Goal: Task Accomplishment & Management: Complete application form

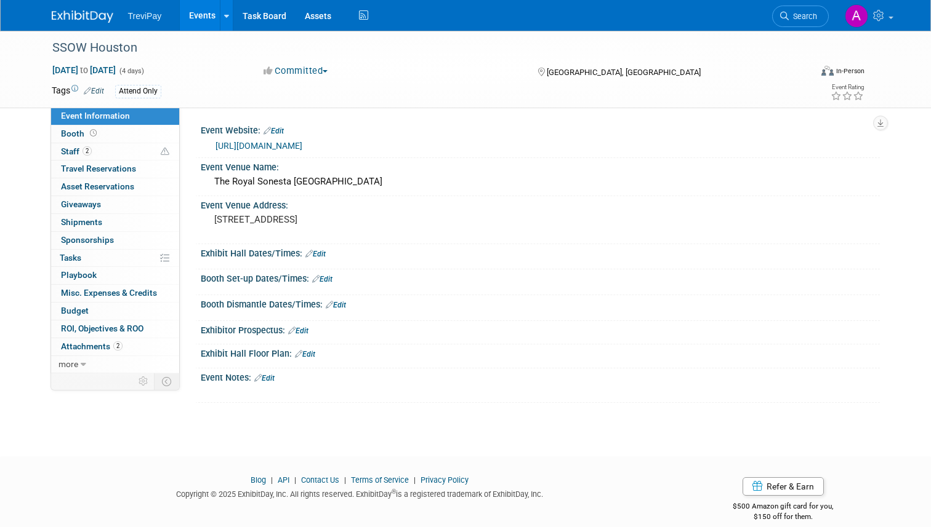
click at [409, 73] on div "Committed Committed Considering Not Going" at bounding box center [388, 72] width 259 height 14
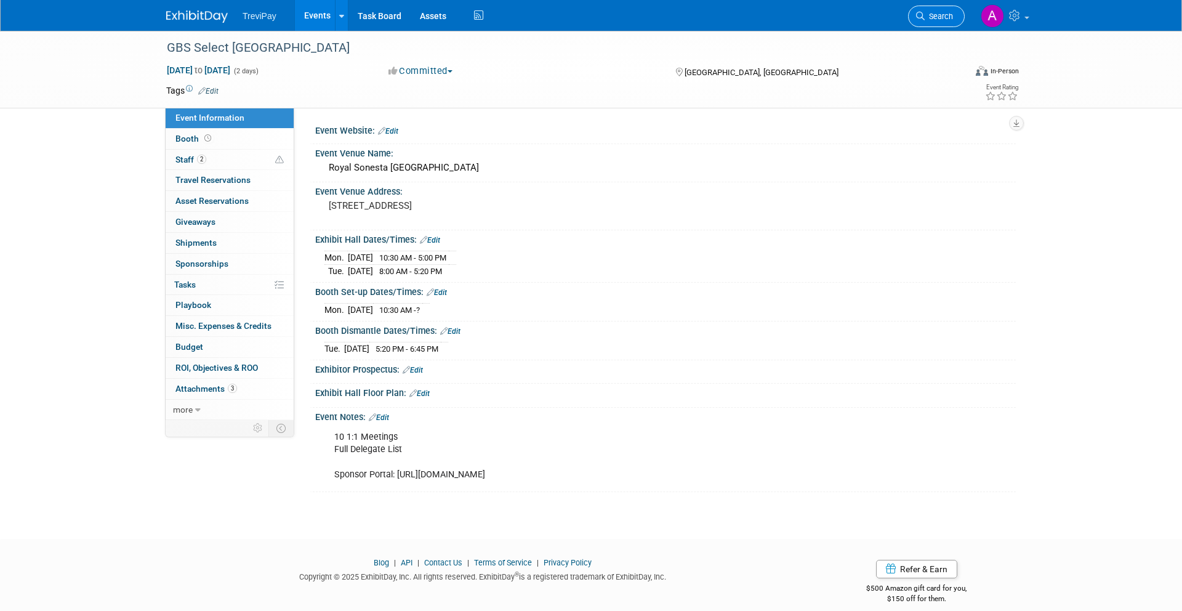
click at [931, 14] on span "Search" at bounding box center [938, 16] width 28 height 9
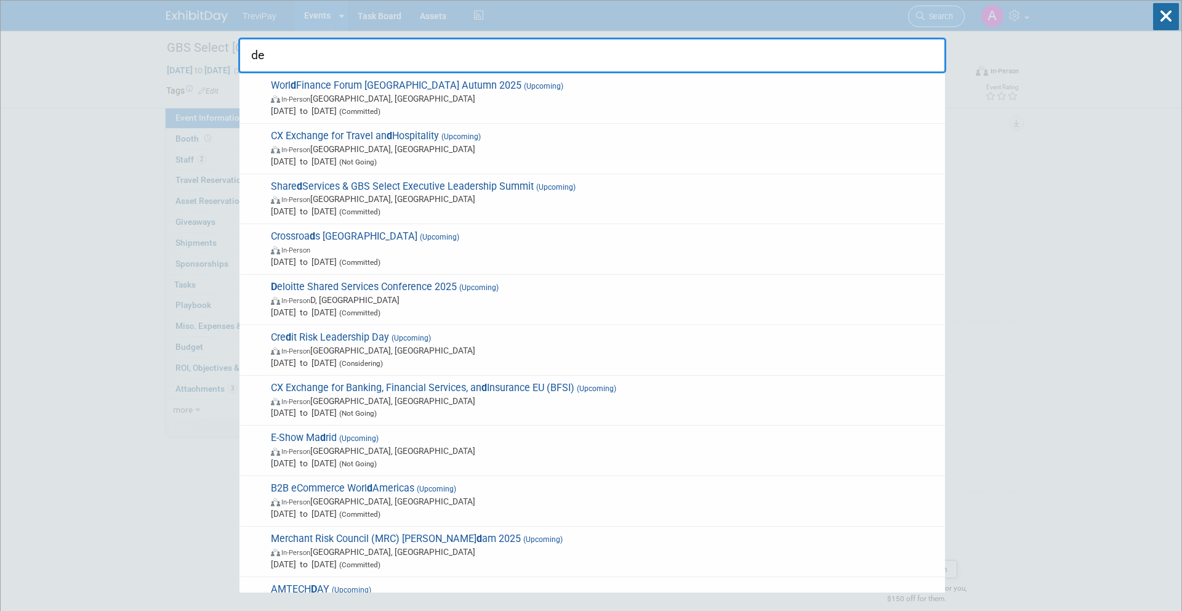
type input "del"
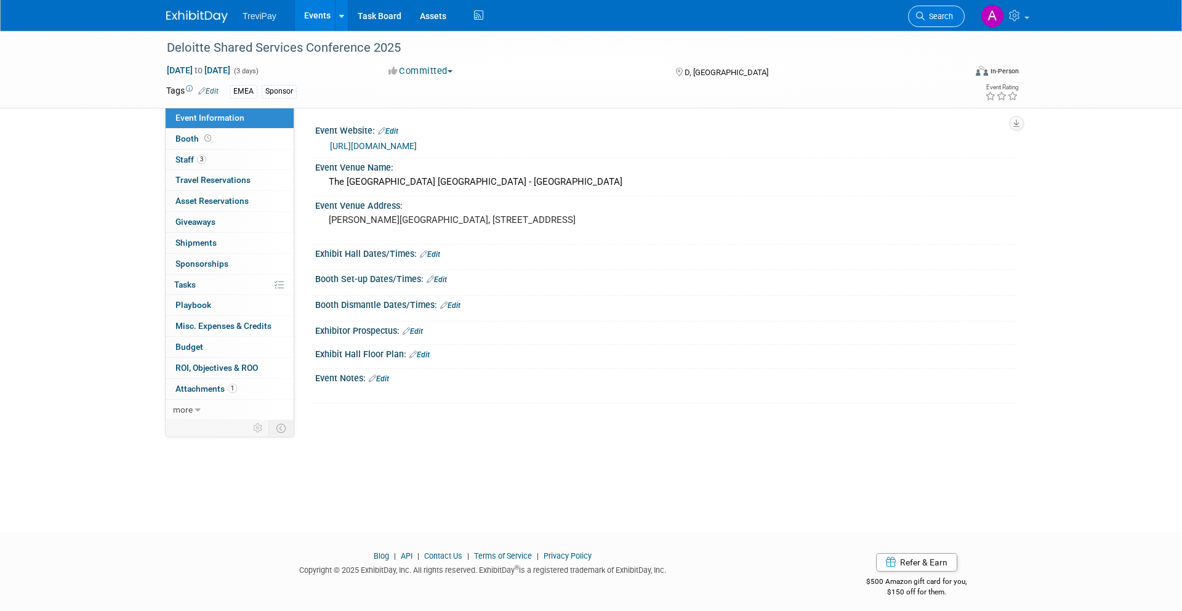
click at [925, 15] on span "Search" at bounding box center [938, 16] width 28 height 9
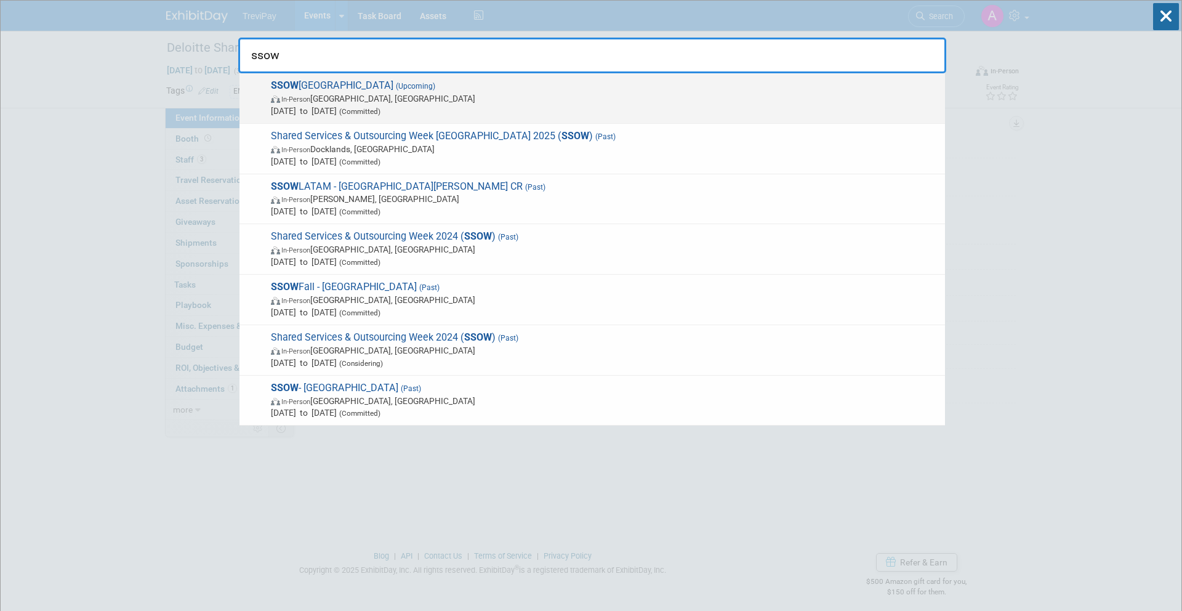
type input "ssow"
click at [734, 89] on span "SSOW Houston (Upcoming) In-Person Houston, TX Sep 15, 2025 to Sep 18, 2025 (Com…" at bounding box center [603, 98] width 672 height 38
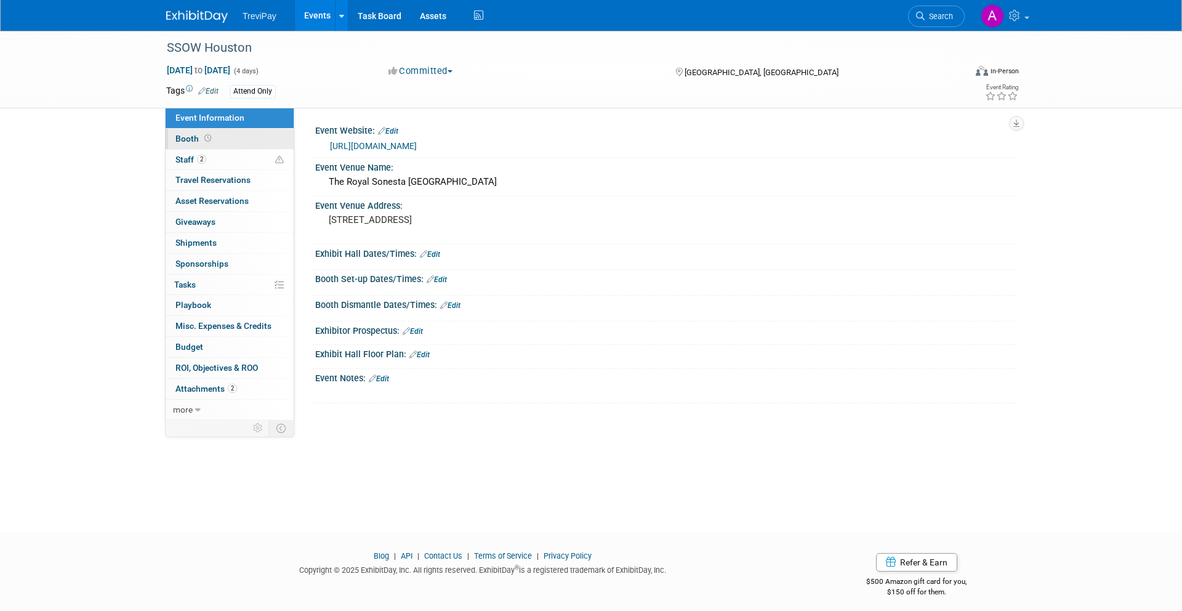
click at [254, 145] on link "Booth" at bounding box center [230, 139] width 128 height 20
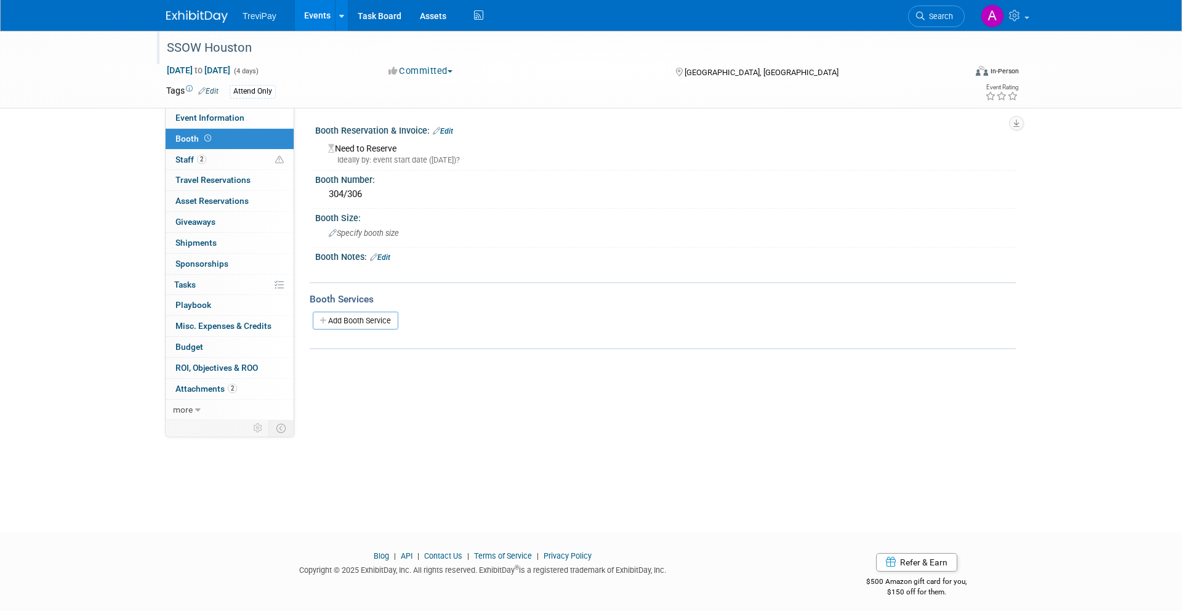
click at [717, 58] on div "SSOW Houston" at bounding box center [554, 48] width 784 height 22
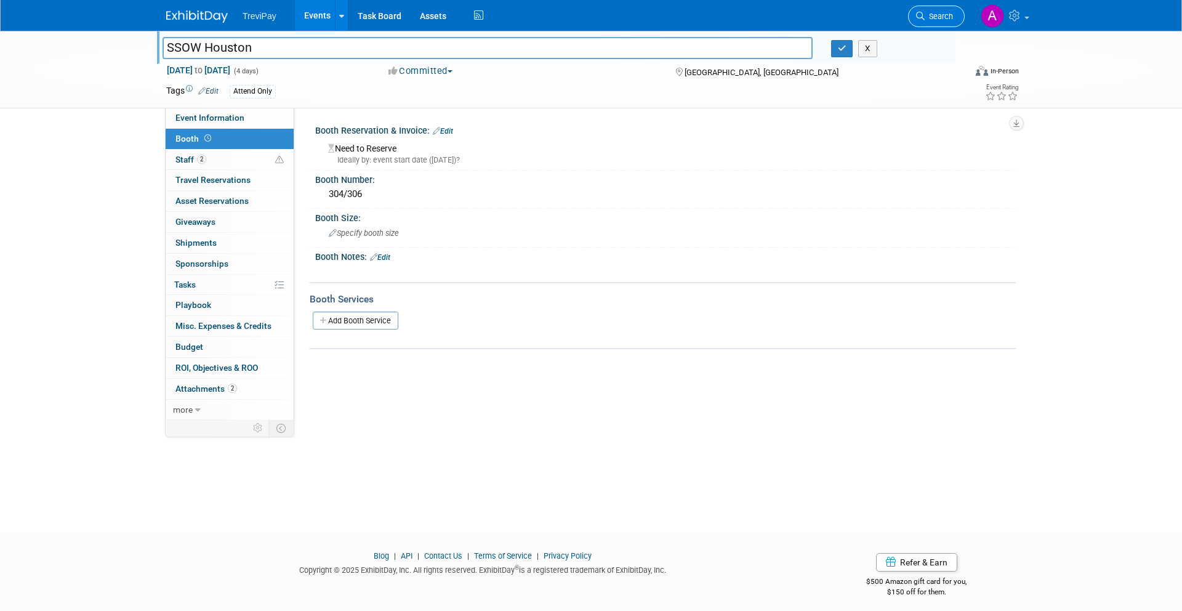
click at [928, 23] on link "Search" at bounding box center [936, 17] width 57 height 22
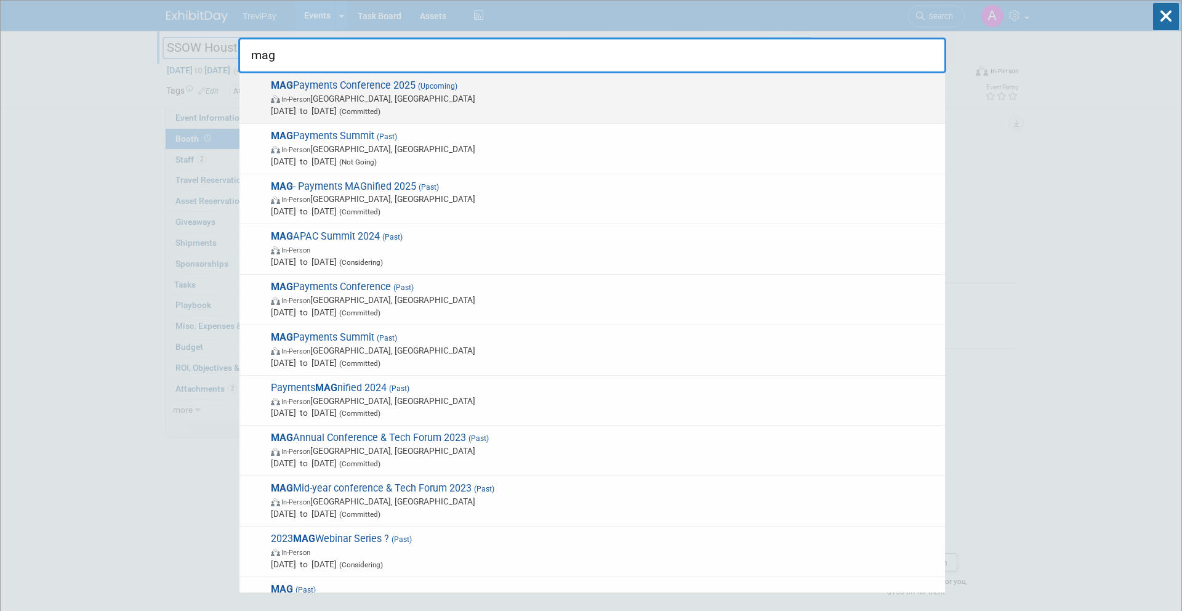
type input "mag"
click at [654, 84] on span "MAG Payments Conference 2025 (Upcoming) In-Person San Antonio, TX Sep 8, 2025 t…" at bounding box center [603, 98] width 672 height 38
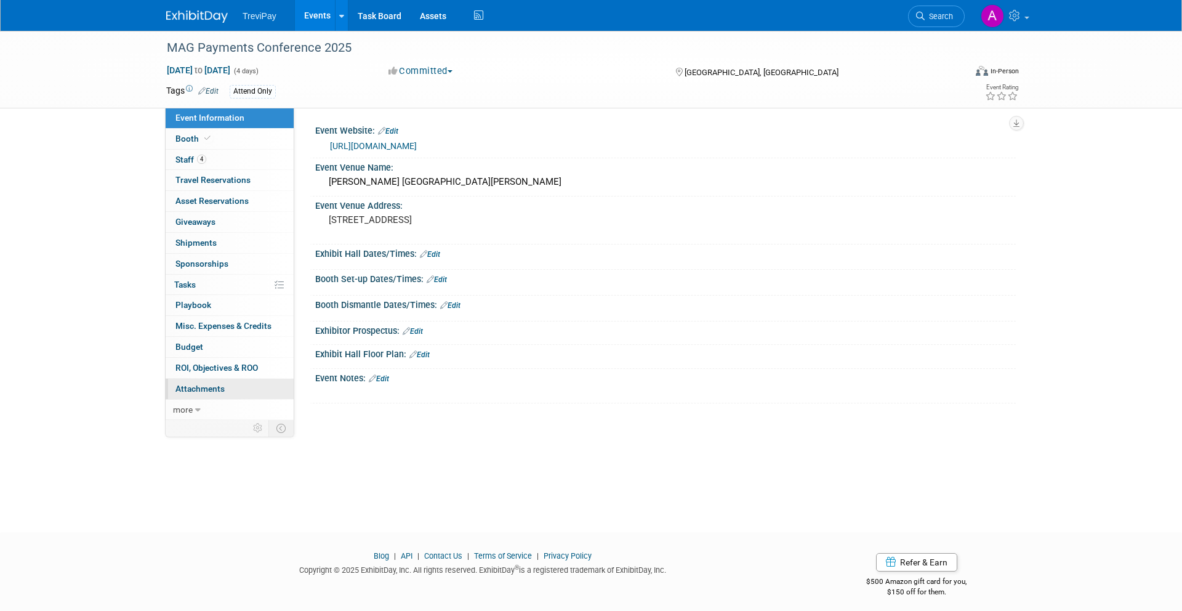
click at [207, 385] on span "Attachments 0" at bounding box center [199, 388] width 49 height 10
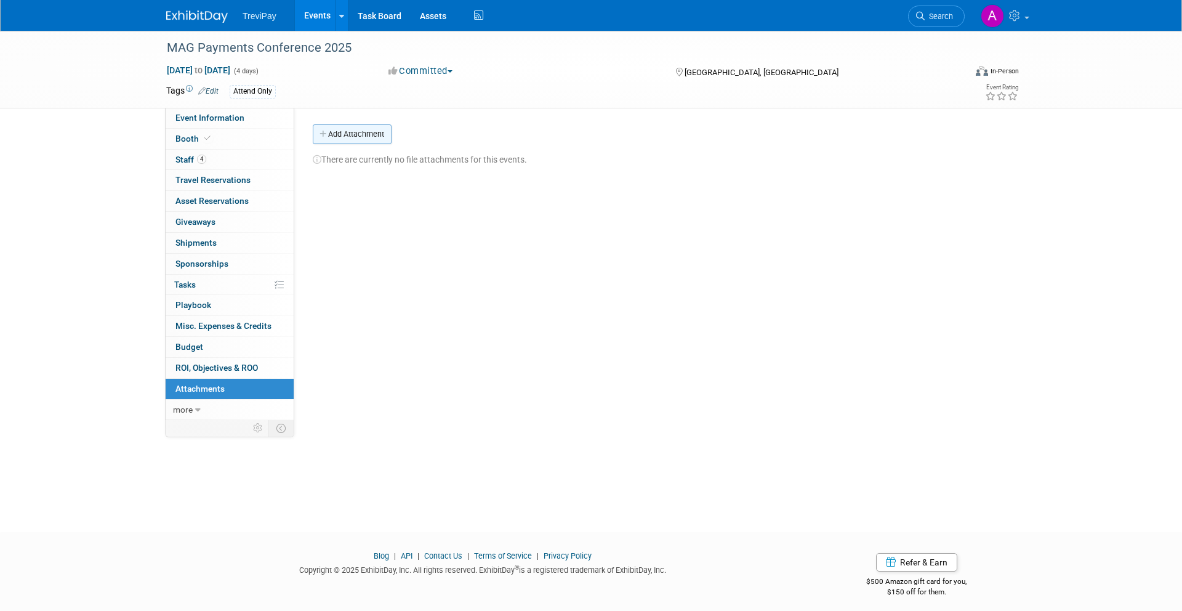
click at [366, 127] on button "Add Attachment" at bounding box center [352, 134] width 79 height 20
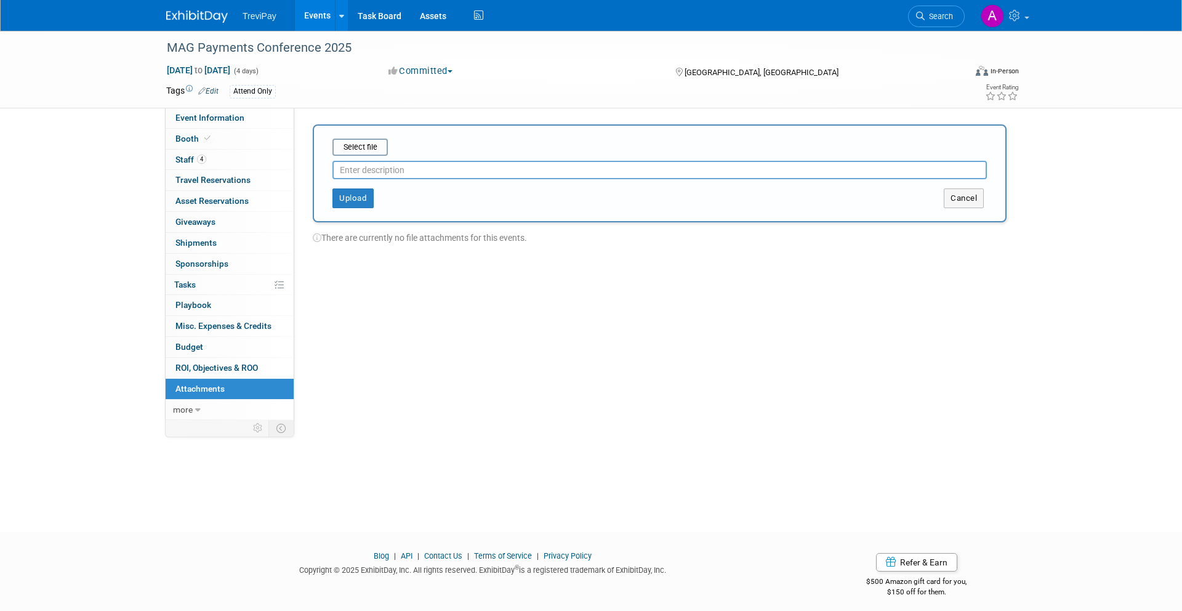
click at [387, 170] on input "text" at bounding box center [659, 170] width 654 height 18
type input "Showbook via Hamilton"
click at [347, 201] on button "Upload" at bounding box center [352, 198] width 41 height 20
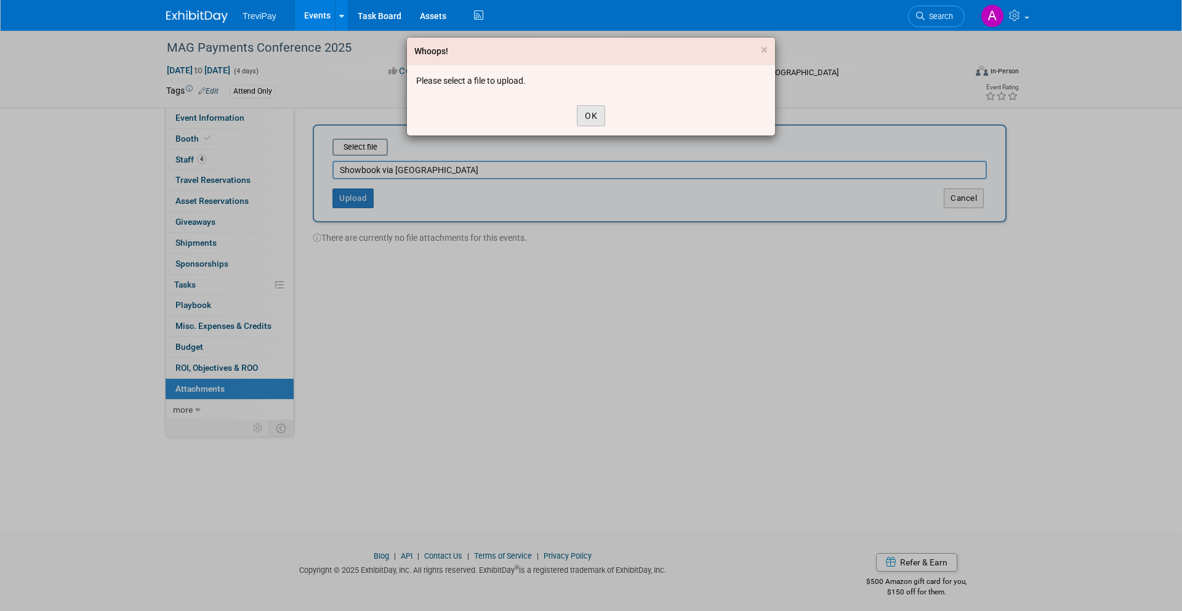
click at [585, 114] on button "OK" at bounding box center [591, 115] width 28 height 21
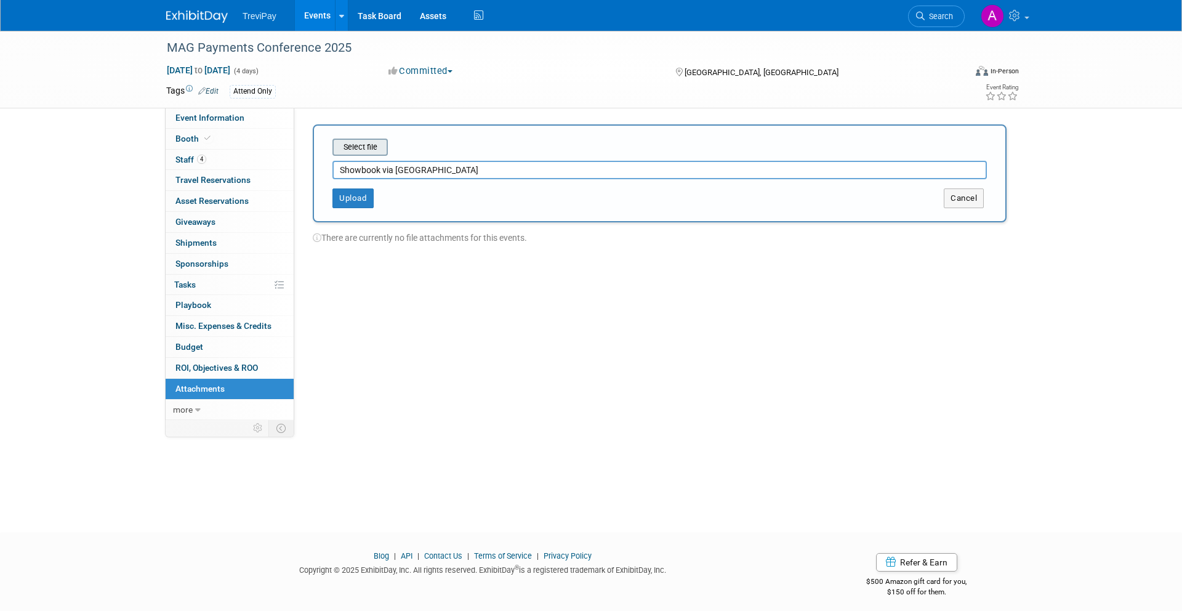
click at [375, 147] on input "file" at bounding box center [313, 147] width 146 height 15
click at [353, 196] on button "Upload" at bounding box center [352, 193] width 41 height 20
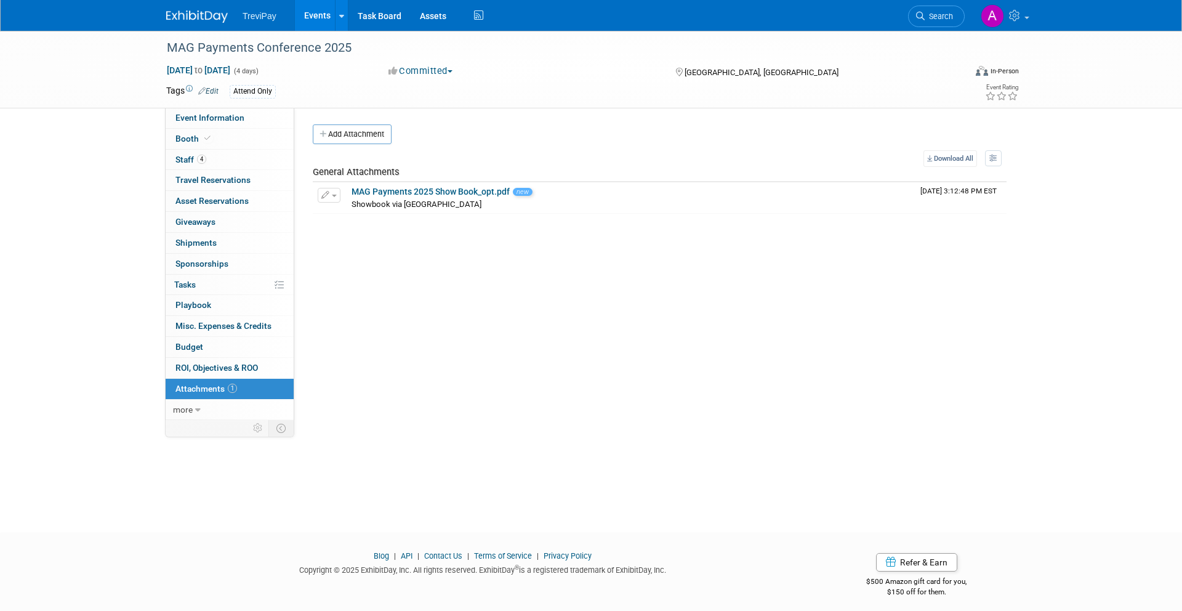
click at [431, 355] on div "Event Website: Edit https://www.merchantadvisorygroup.org/mag-calendar/2025/09/…" at bounding box center [654, 264] width 721 height 312
click at [496, 361] on div "Event Website: Edit https://www.merchantadvisorygroup.org/mag-calendar/2025/09/…" at bounding box center [654, 264] width 721 height 312
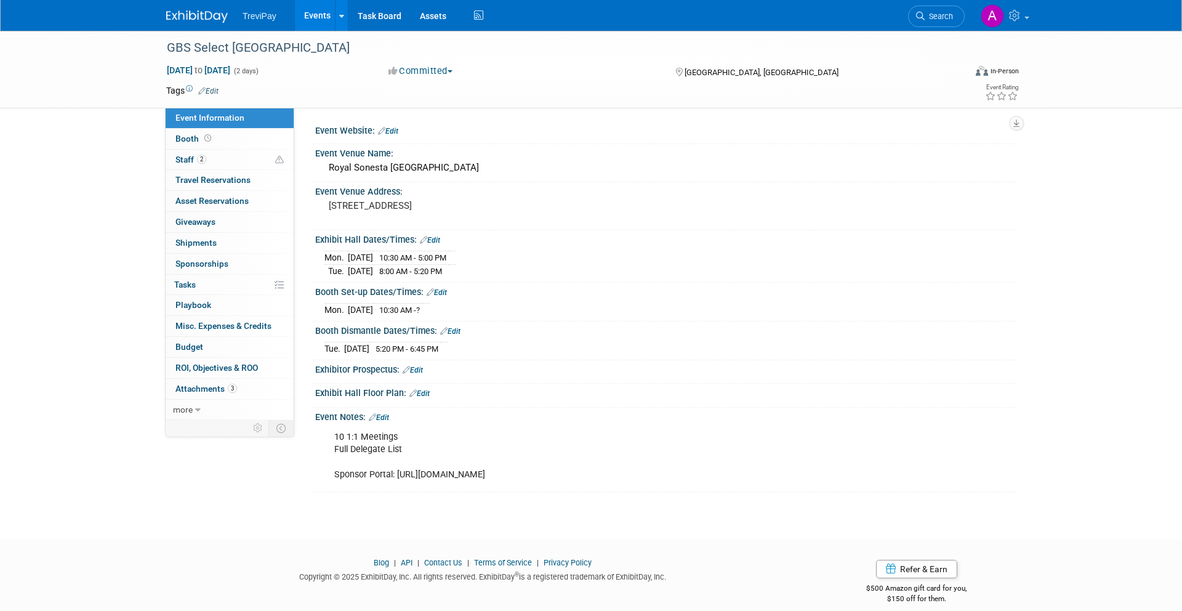
click at [207, 7] on link at bounding box center [204, 11] width 76 height 10
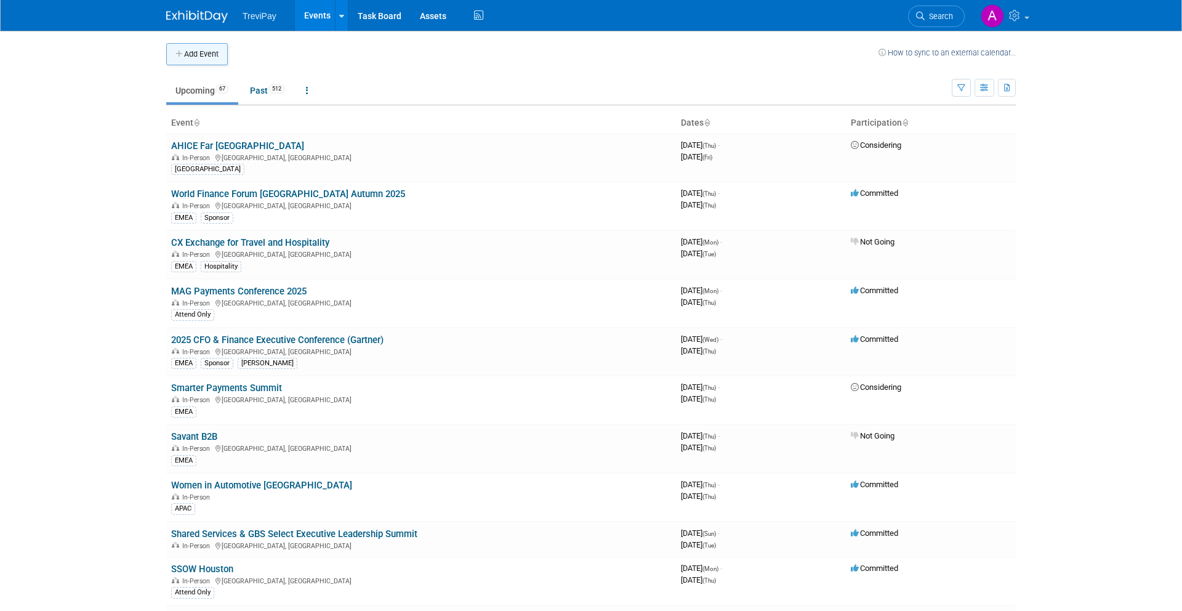
click at [194, 56] on button "Add Event" at bounding box center [197, 54] width 62 height 22
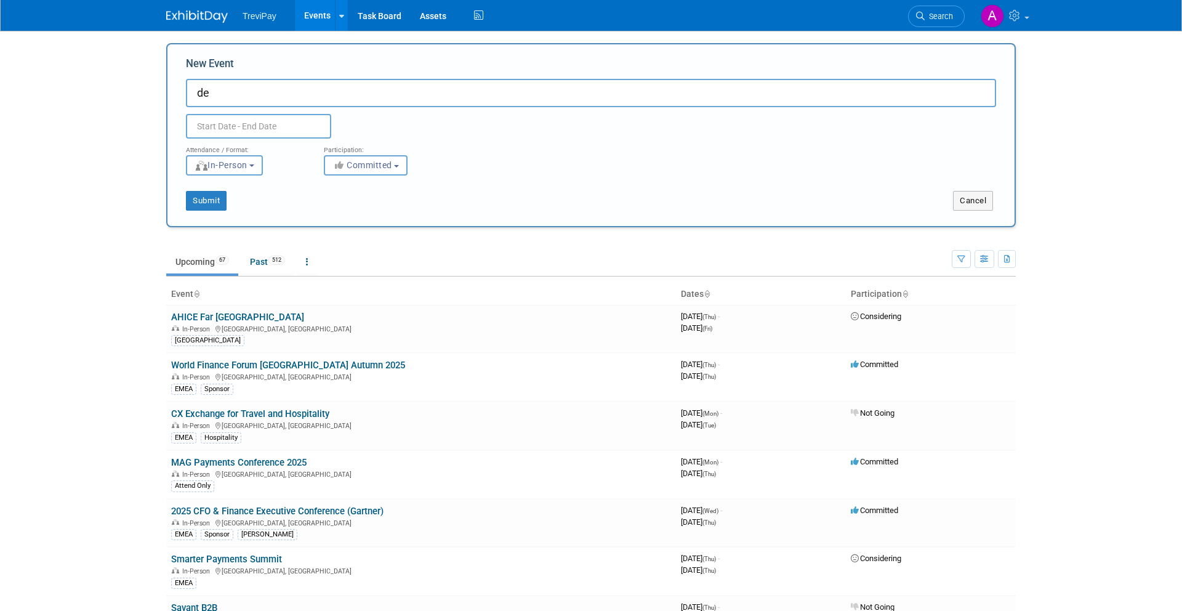
type input "d"
click at [935, 17] on span "Search" at bounding box center [938, 16] width 28 height 9
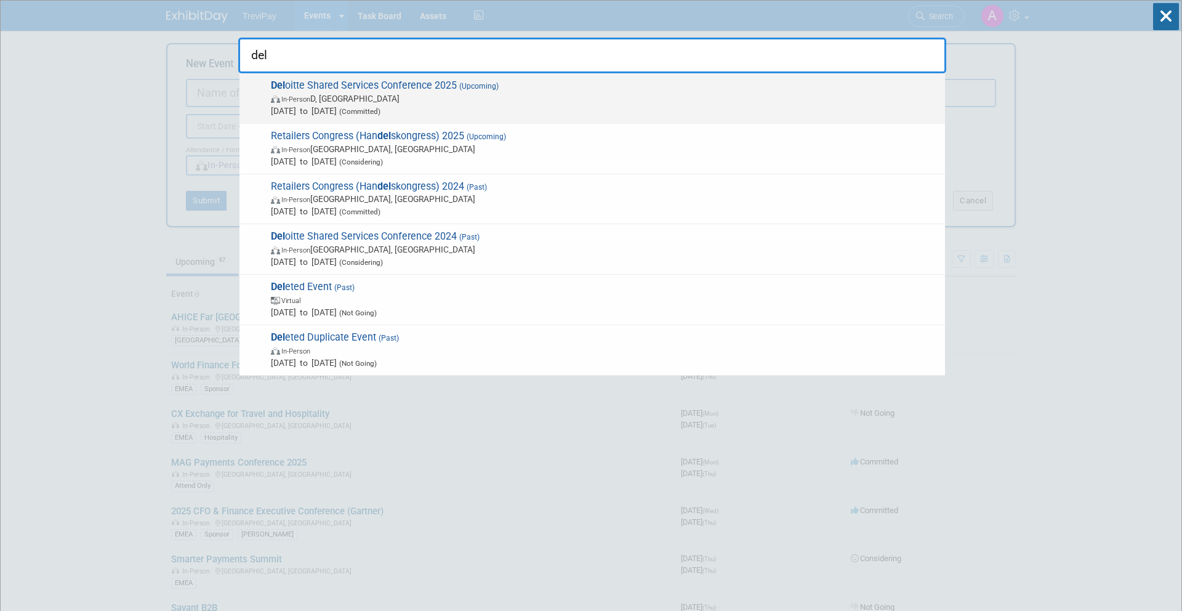
type input "del"
click at [707, 86] on span "Del oitte Shared Services Conference 2025 (Upcoming) In-Person D, Ireland Sep 2…" at bounding box center [603, 98] width 672 height 38
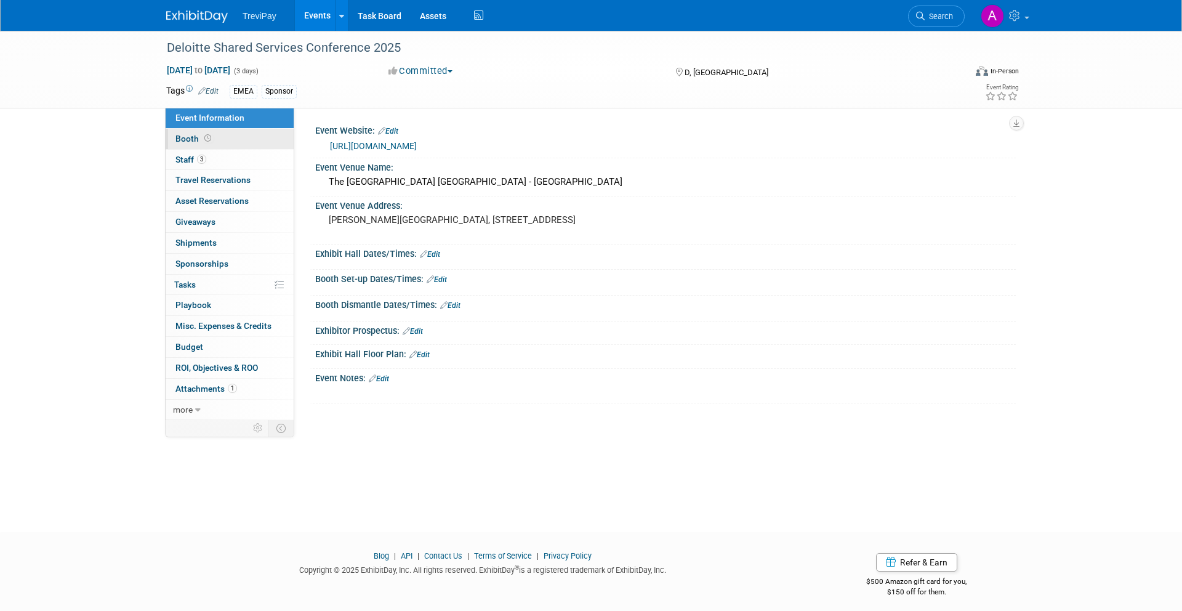
click at [238, 143] on link "Booth" at bounding box center [230, 139] width 128 height 20
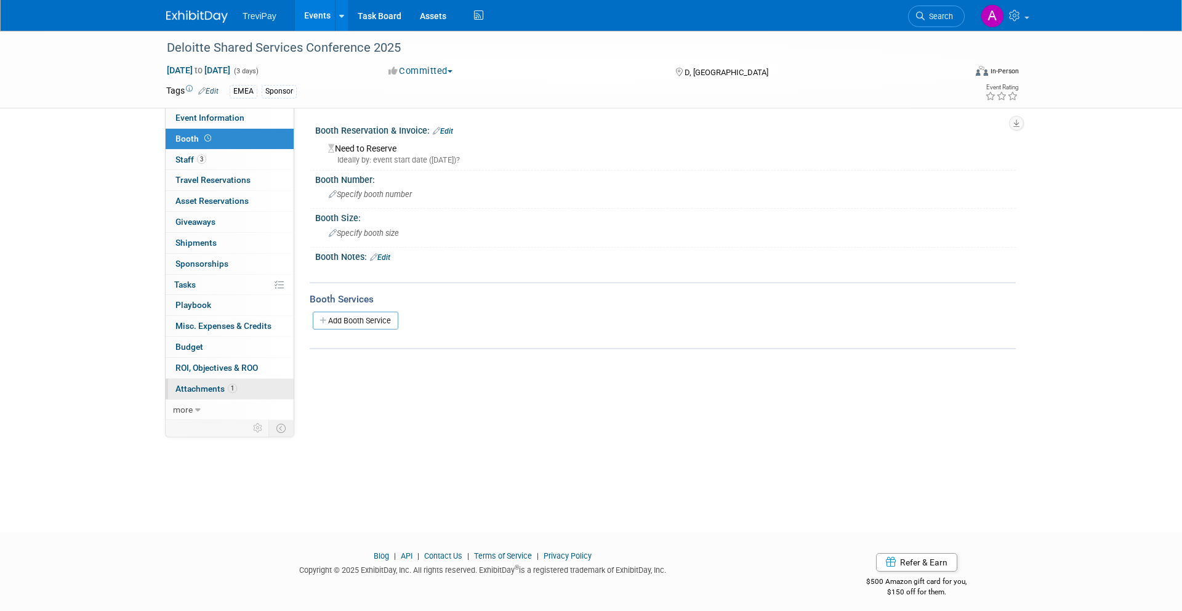
click at [210, 387] on span "Attachments 1" at bounding box center [206, 388] width 62 height 10
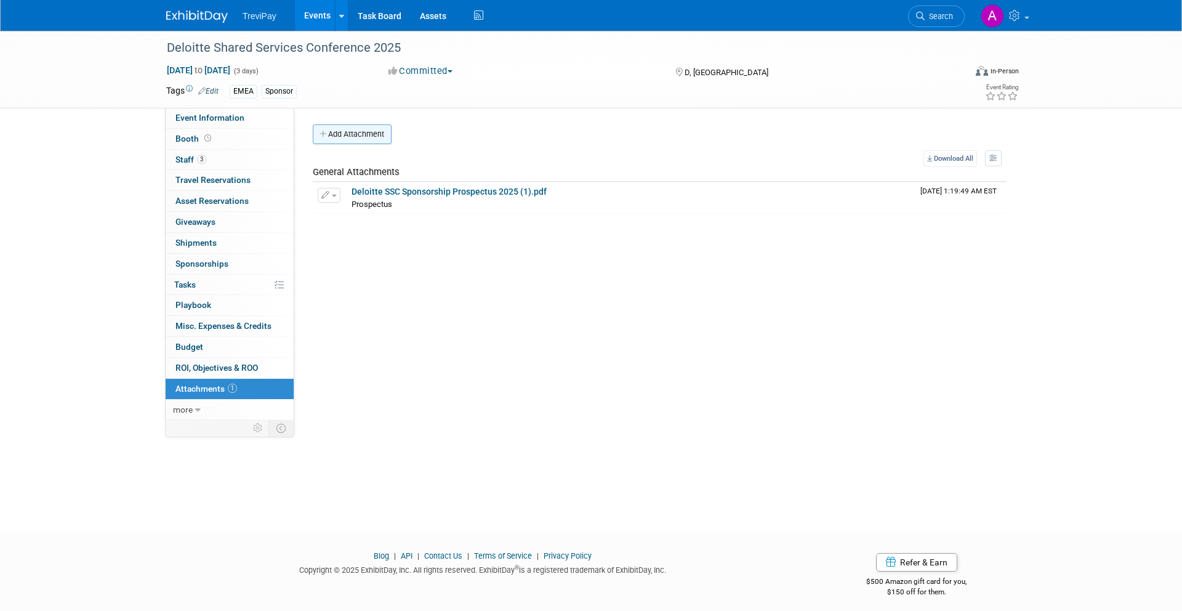
click at [363, 142] on button "Add Attachment" at bounding box center [352, 134] width 79 height 20
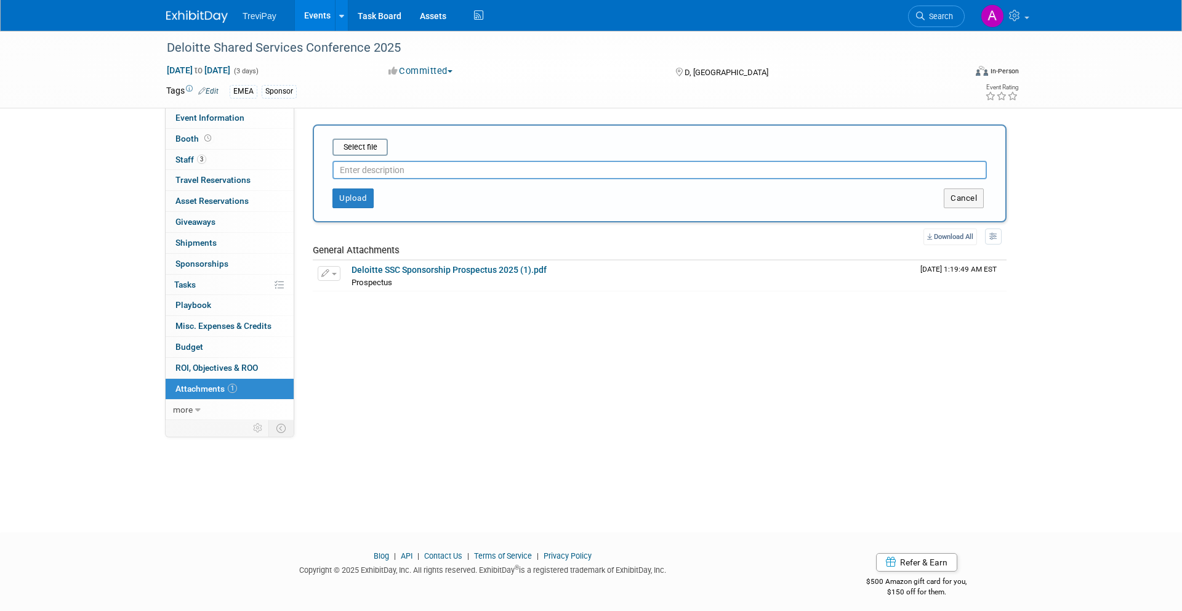
click at [372, 169] on input "text" at bounding box center [659, 170] width 654 height 18
type input "Floorplan"
click at [366, 142] on input "file" at bounding box center [313, 147] width 146 height 15
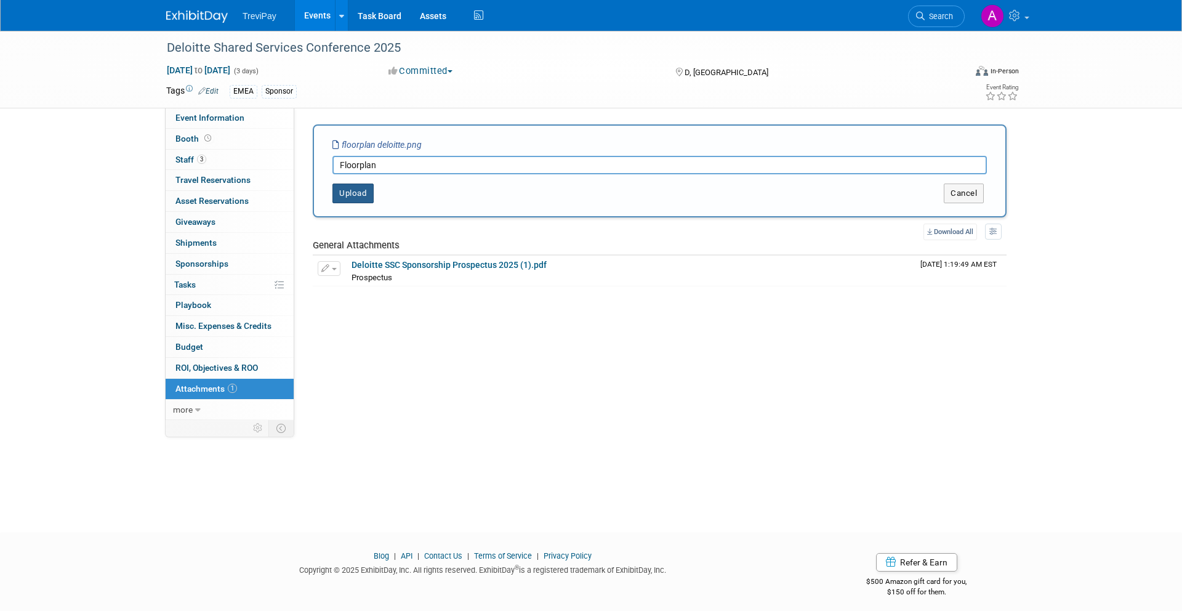
click at [370, 189] on button "Upload" at bounding box center [352, 193] width 41 height 20
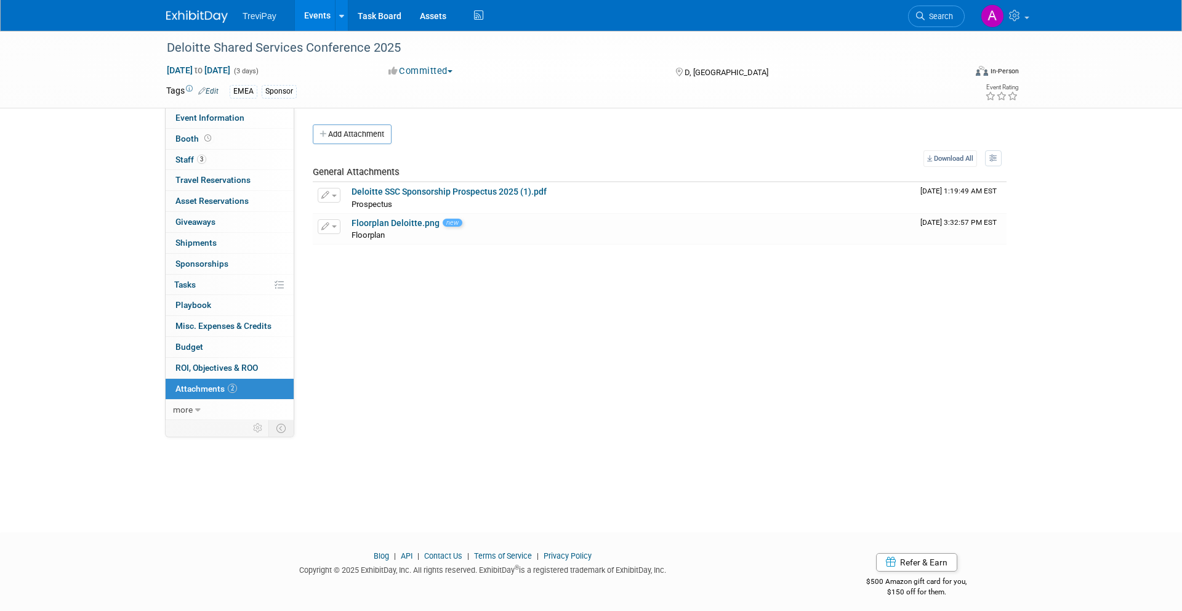
click at [630, 123] on div "Event Website: Edit https://www.deloitte.co.uk/sharedservicesconference/ Event …" at bounding box center [654, 264] width 721 height 312
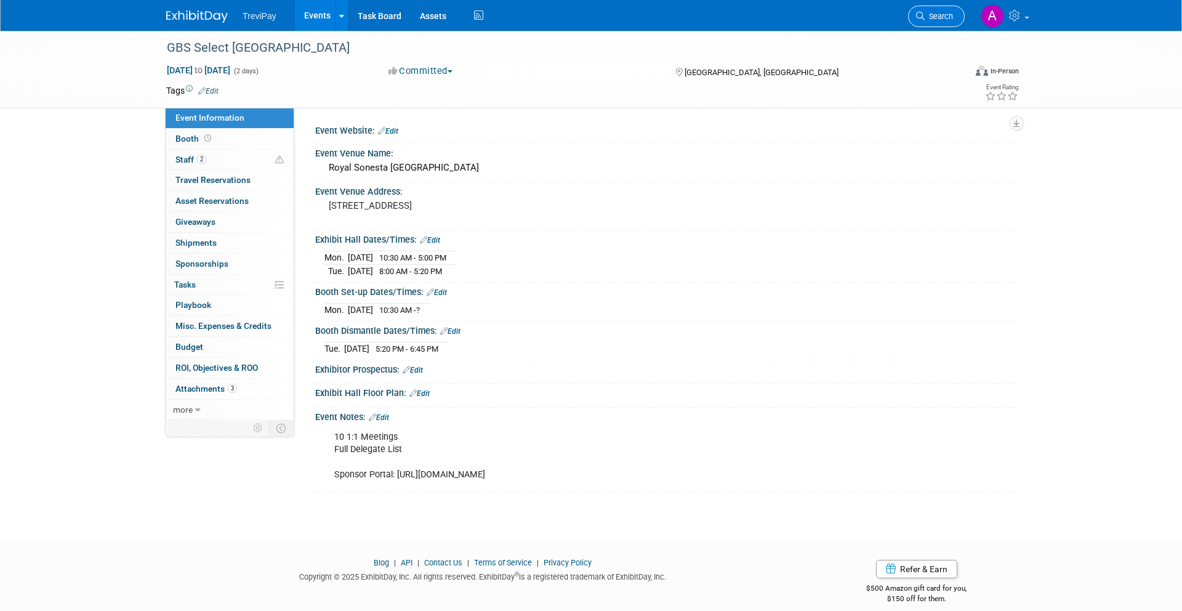
click at [942, 26] on link "Search" at bounding box center [936, 17] width 57 height 22
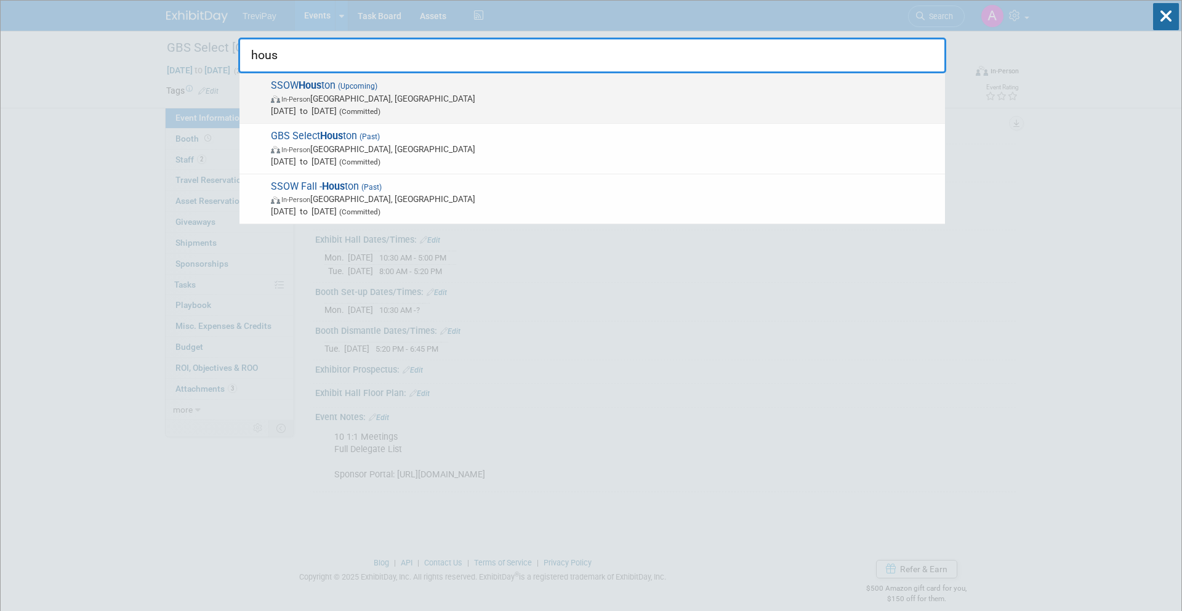
type input "hous"
click at [771, 83] on span "SSOW Hous ton (Upcoming) In-Person Houston, TX Sep 15, 2025 to Sep 18, 2025 (Co…" at bounding box center [603, 98] width 672 height 38
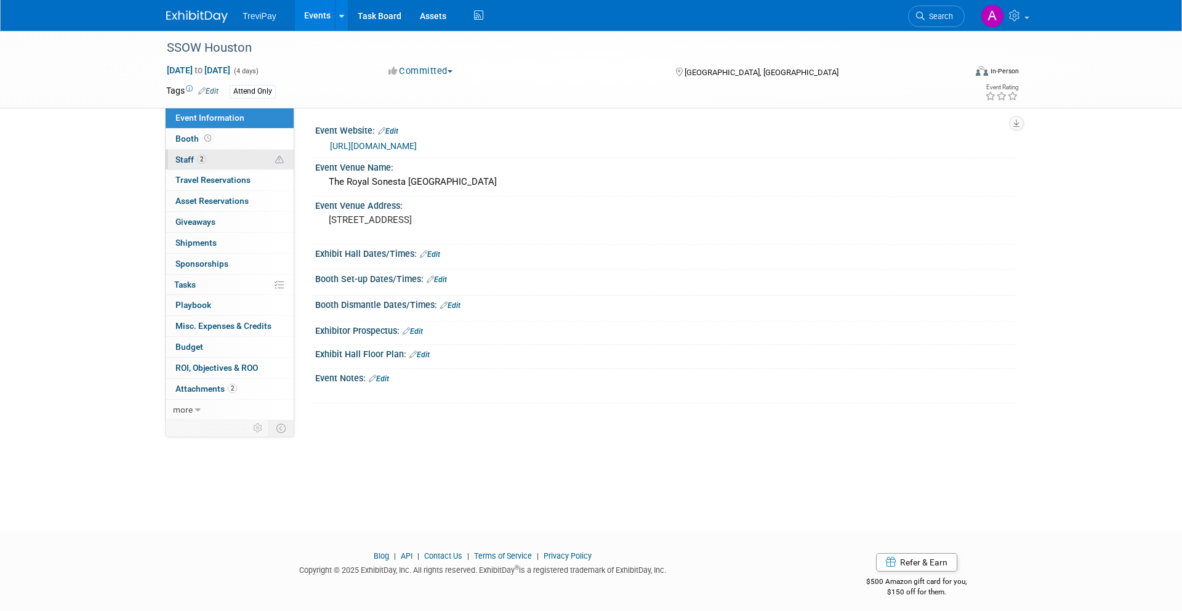
click at [264, 160] on link "2 Staff 2" at bounding box center [230, 160] width 128 height 20
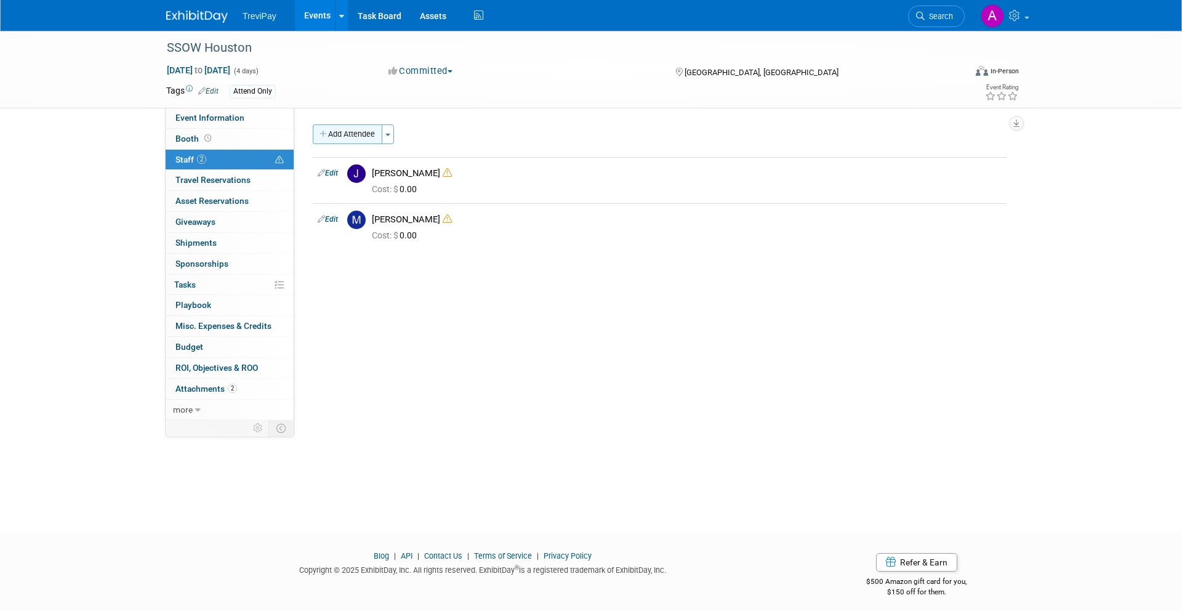
click at [352, 136] on button "Add Attendee" at bounding box center [348, 134] width 70 height 20
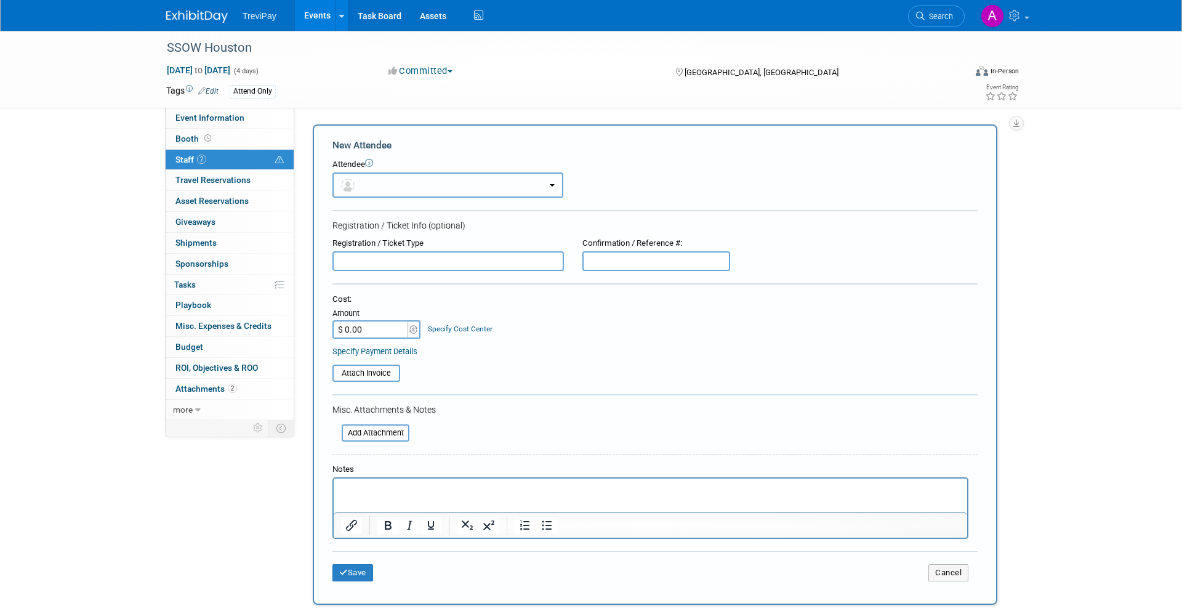
click at [436, 188] on button "button" at bounding box center [447, 184] width 231 height 25
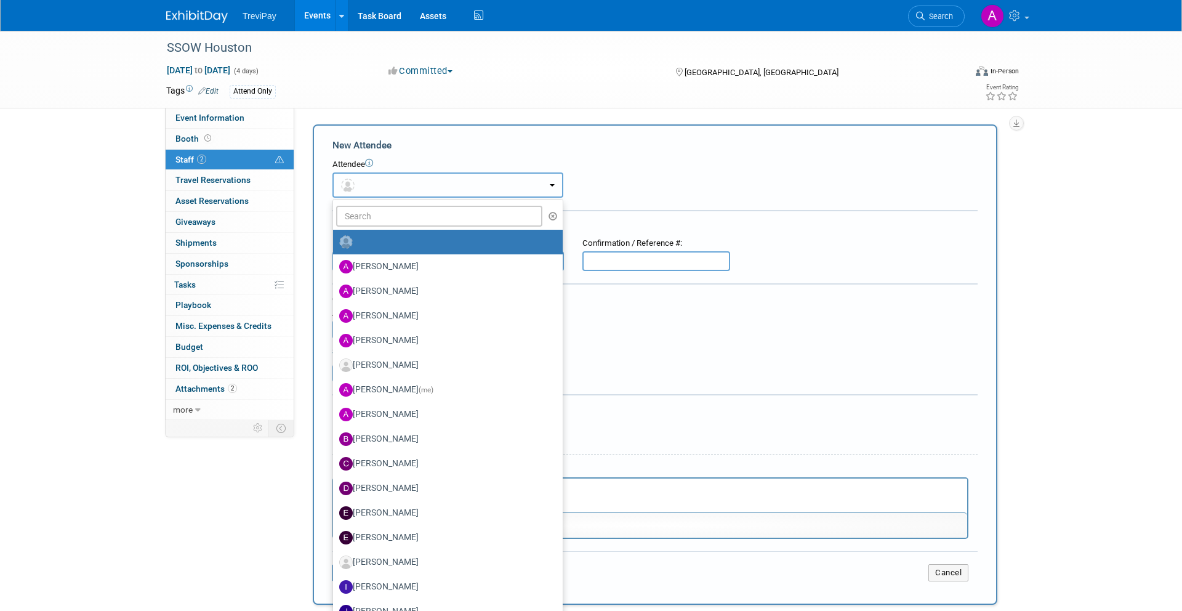
click at [436, 190] on button "button" at bounding box center [447, 184] width 231 height 25
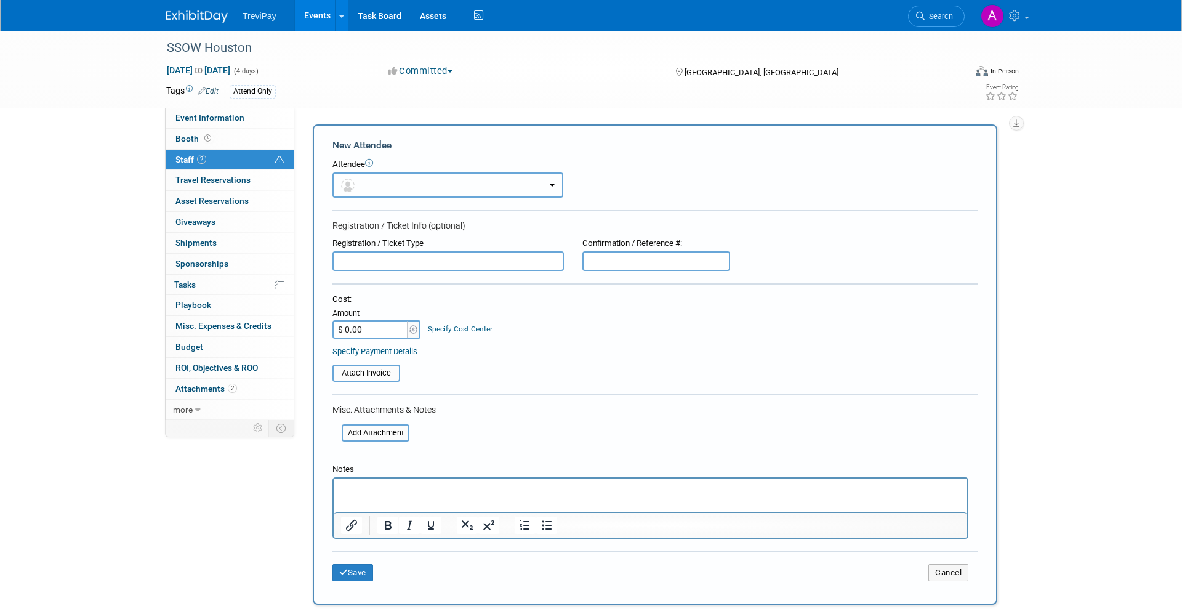
click at [420, 189] on button "button" at bounding box center [447, 184] width 231 height 25
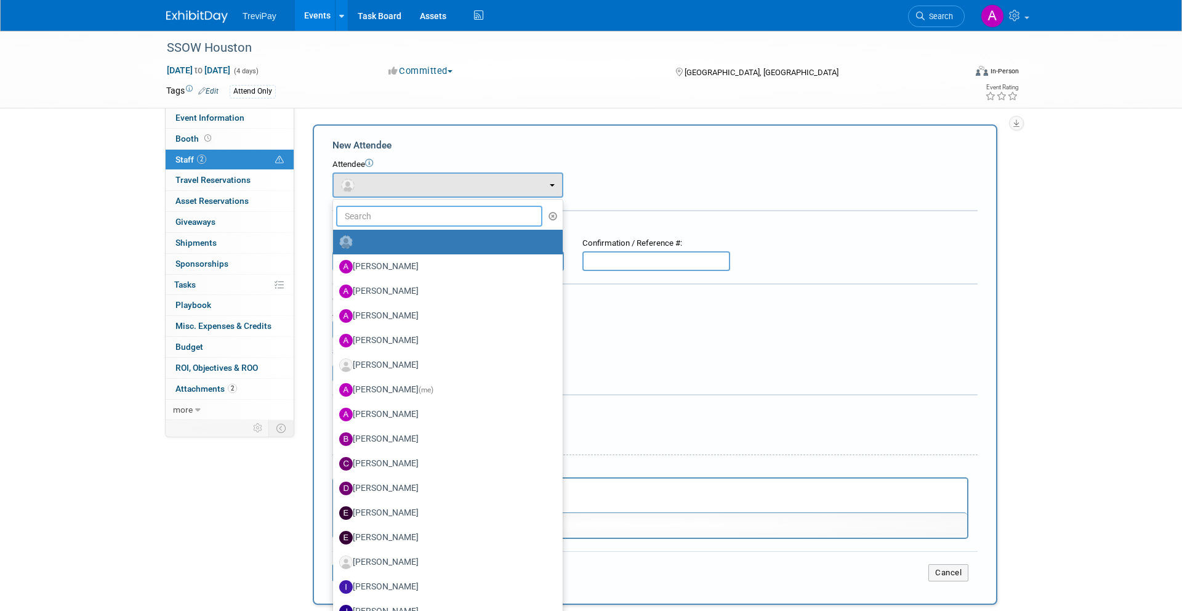
click at [422, 214] on input "text" at bounding box center [439, 216] width 206 height 21
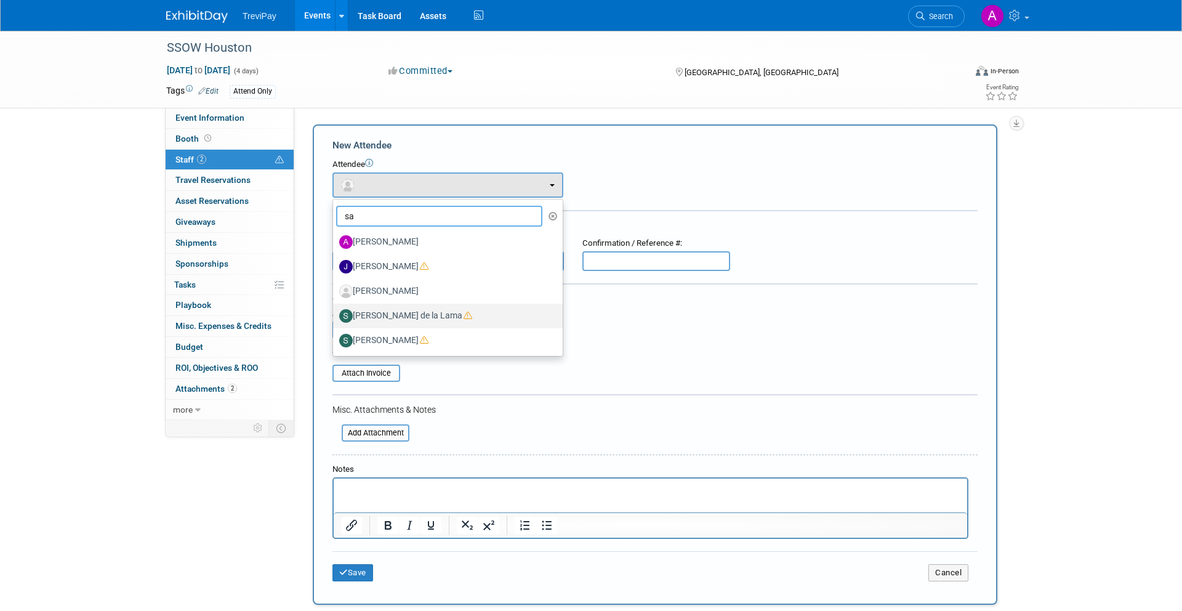
type input "sa"
click at [406, 308] on label "[PERSON_NAME] de la Lama" at bounding box center [444, 316] width 211 height 20
click at [335, 310] on input "[PERSON_NAME] de la Lama" at bounding box center [331, 314] width 8 height 8
select select "023ef401-0e19-4252-a2db-801c79b1ca1c"
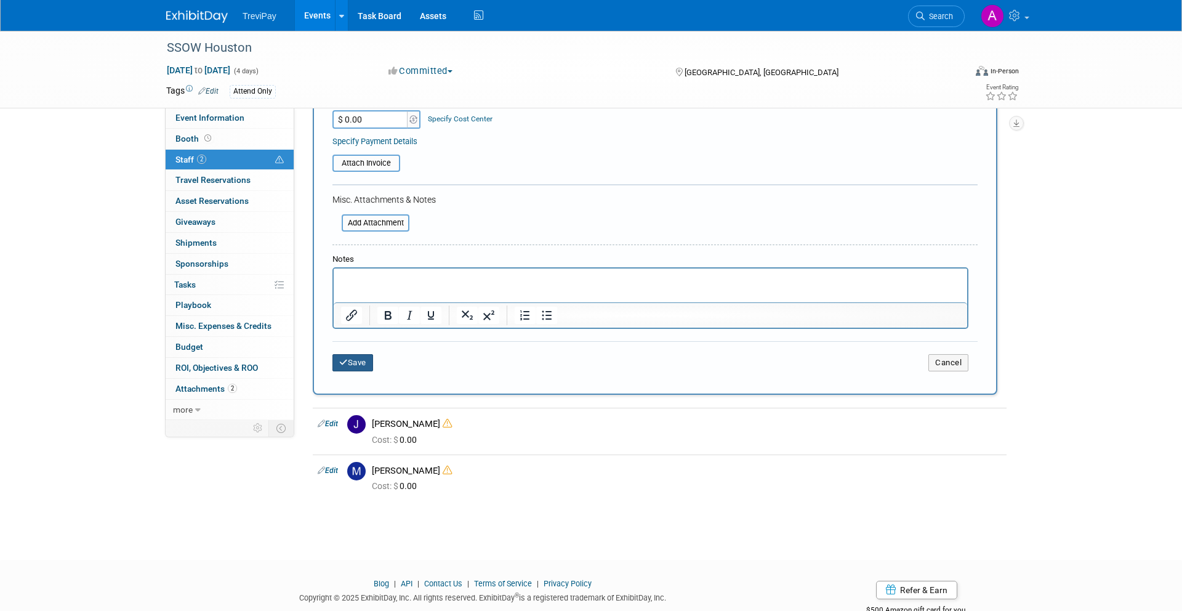
click at [360, 359] on button "Save" at bounding box center [352, 362] width 41 height 17
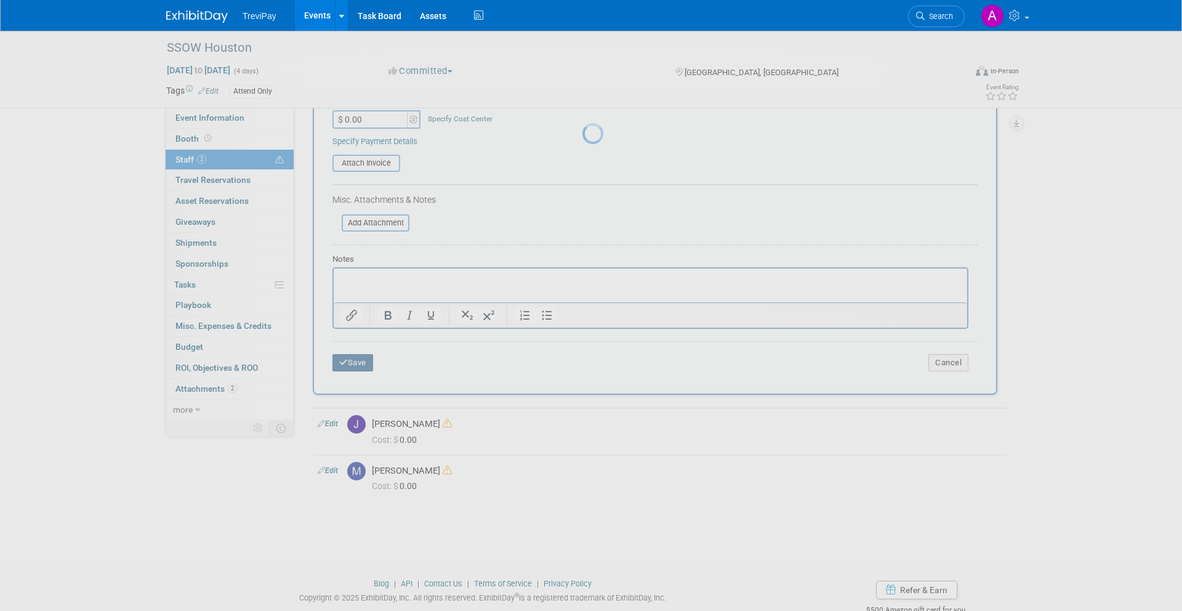
scroll to position [7, 0]
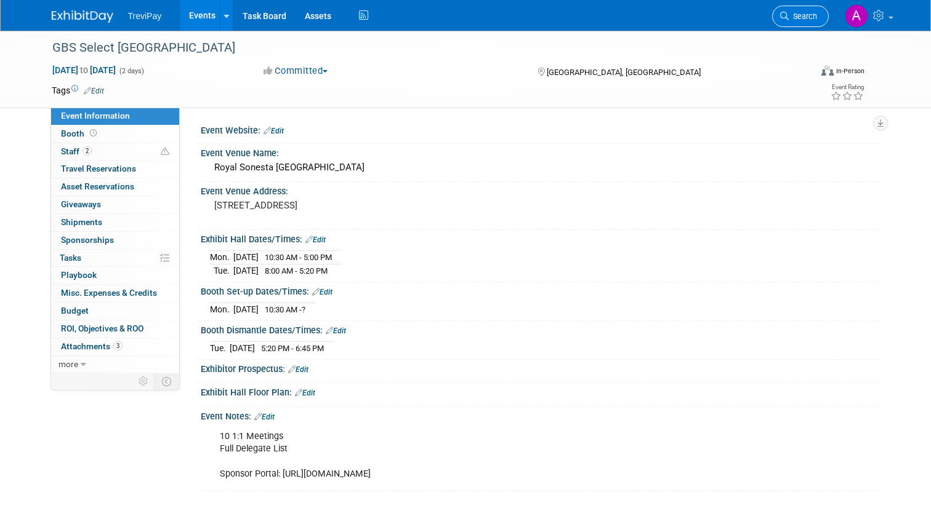
click at [806, 11] on link "Search" at bounding box center [800, 17] width 57 height 22
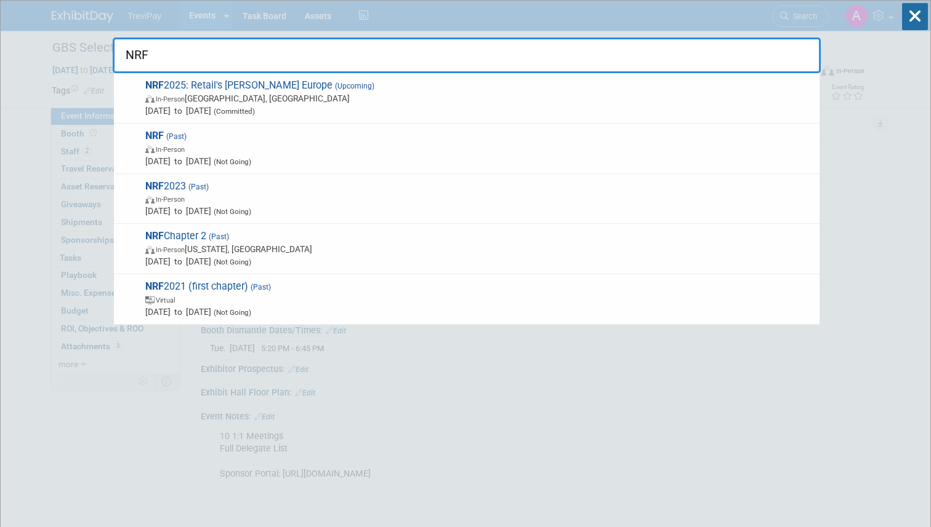
type input "NRF"
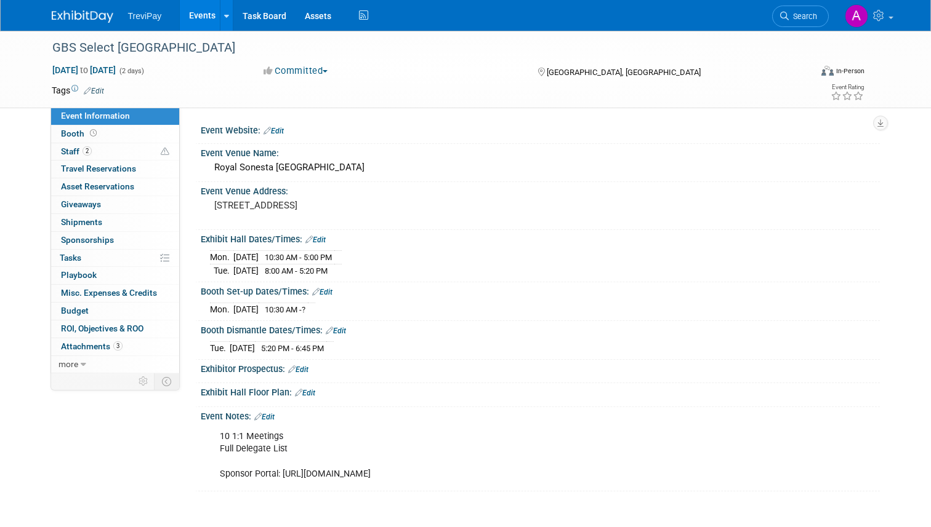
click at [71, 28] on div "TreviPay Events Add Event Bulk Upload Events Shareable Event Boards Recently Vi…" at bounding box center [466, 15] width 828 height 31
click at [71, 26] on div "TreviPay Events Add Event Bulk Upload Events Shareable Event Boards Recently Vi…" at bounding box center [466, 15] width 828 height 31
click at [74, 20] on img at bounding box center [83, 16] width 62 height 12
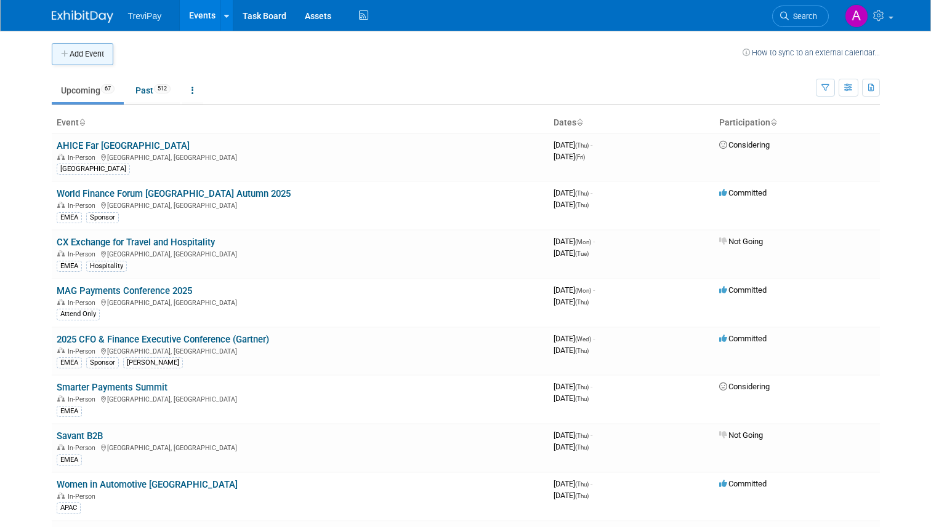
click at [82, 57] on button "Add Event" at bounding box center [83, 54] width 62 height 22
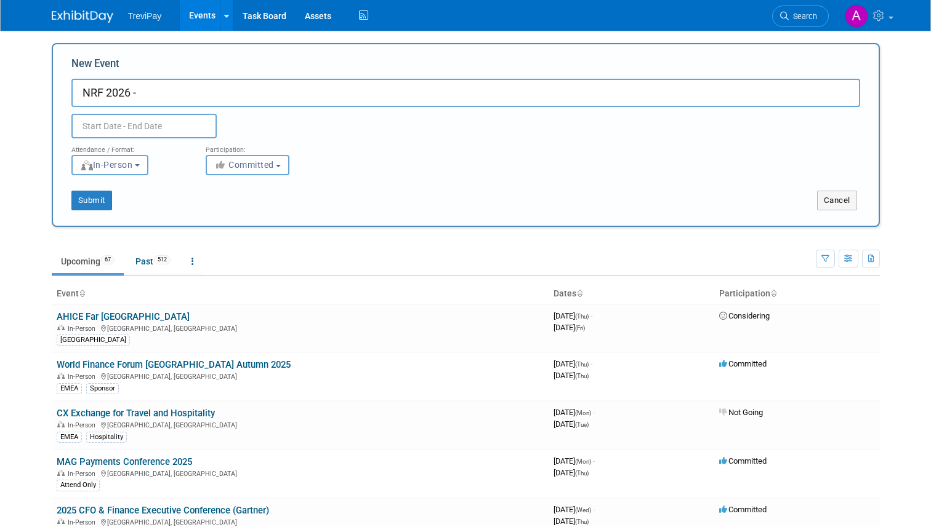
click at [257, 90] on input "NRF 2026 -" at bounding box center [465, 93] width 788 height 28
type input "NRF 2026 - Retail's Big Show"
click at [180, 129] on input "text" at bounding box center [143, 126] width 145 height 25
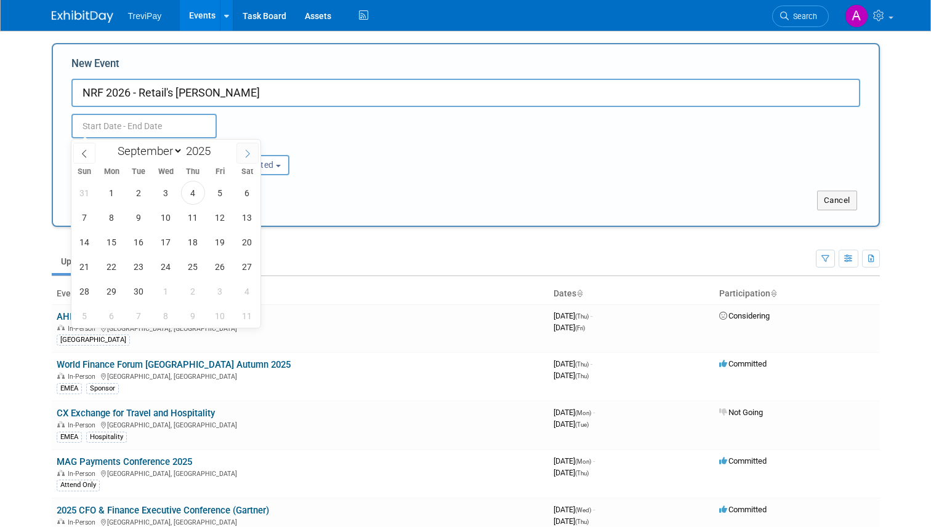
click at [241, 153] on span at bounding box center [247, 153] width 22 height 21
select select "11"
click at [241, 153] on span at bounding box center [247, 153] width 22 height 21
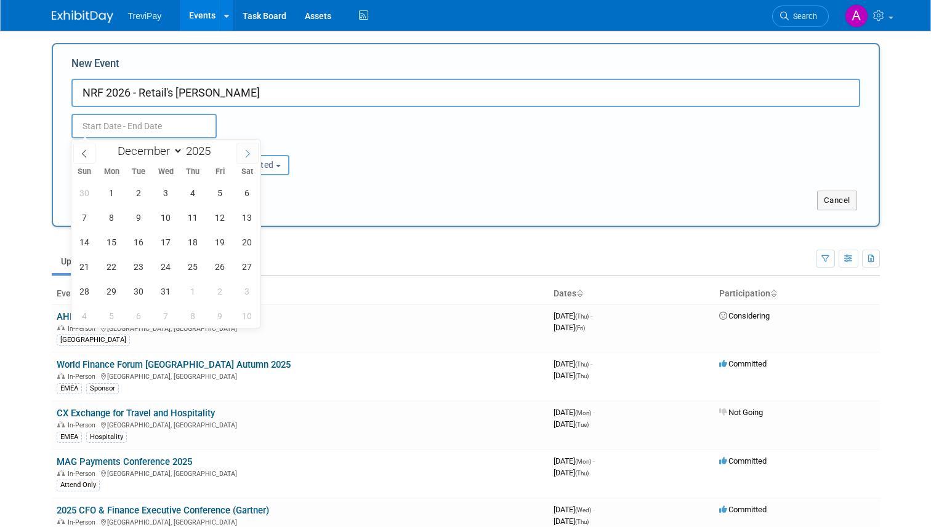
type input "2026"
click at [241, 153] on span at bounding box center [247, 153] width 22 height 21
click at [86, 159] on span at bounding box center [84, 153] width 22 height 21
select select "0"
click at [87, 239] on span "11" at bounding box center [85, 242] width 24 height 24
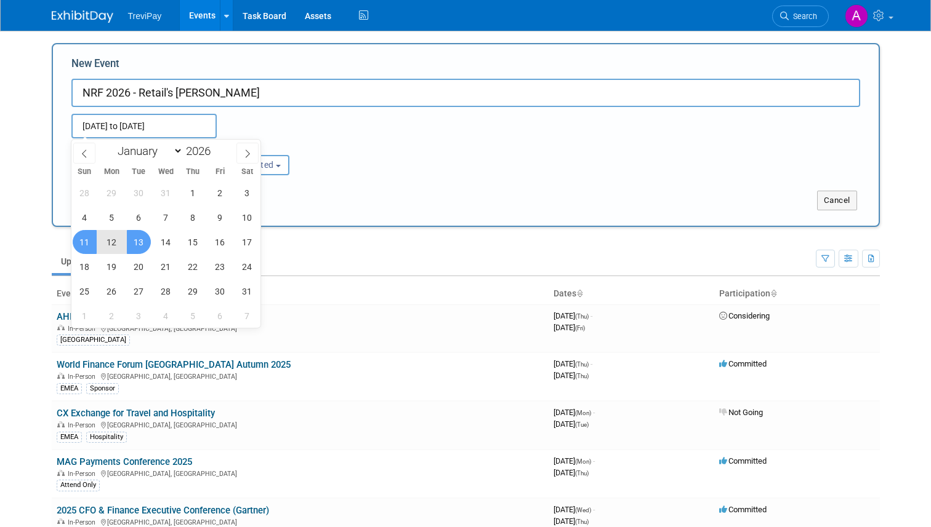
click at [132, 241] on span "13" at bounding box center [139, 242] width 24 height 24
type input "[DATE] to [DATE]"
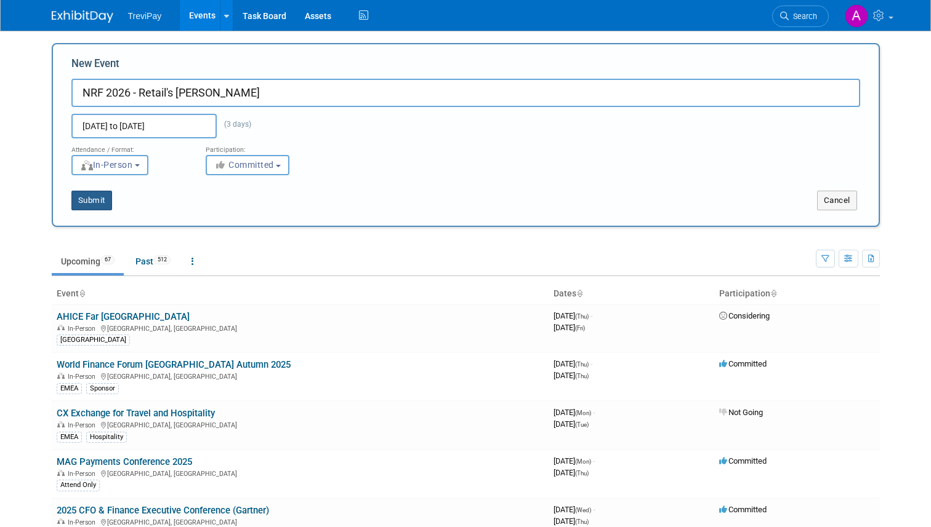
click at [102, 198] on button "Submit" at bounding box center [91, 201] width 41 height 20
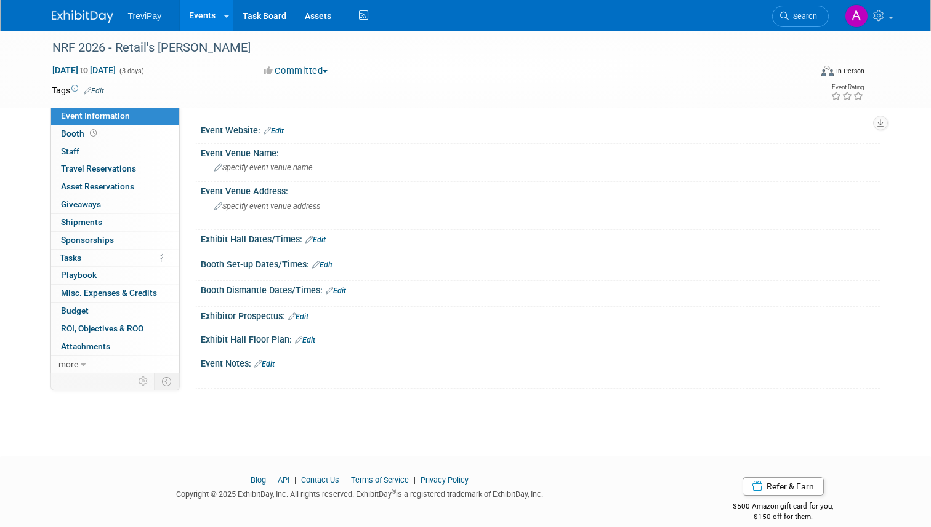
click at [280, 128] on link "Edit" at bounding box center [273, 131] width 20 height 9
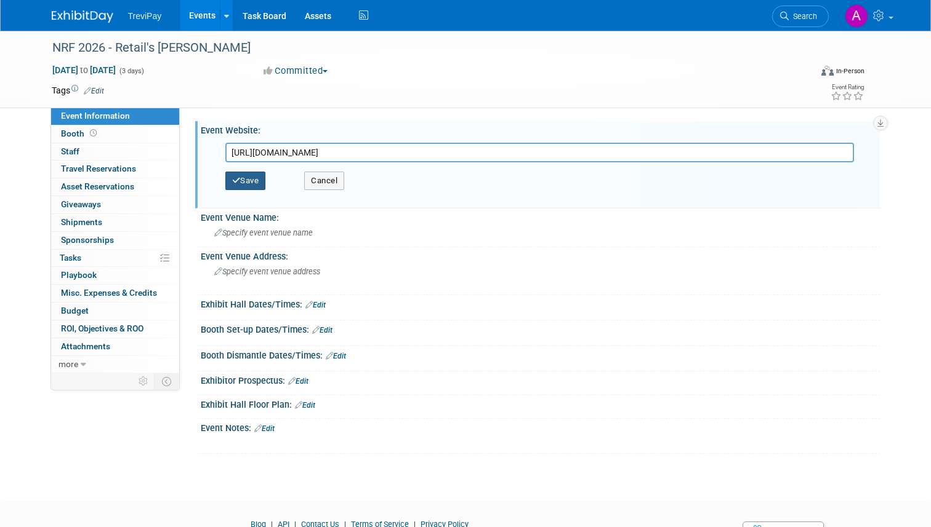
type input "[URL][DOMAIN_NAME]"
click at [257, 183] on button "Save" at bounding box center [245, 181] width 41 height 18
